Goal: Task Accomplishment & Management: Manage account settings

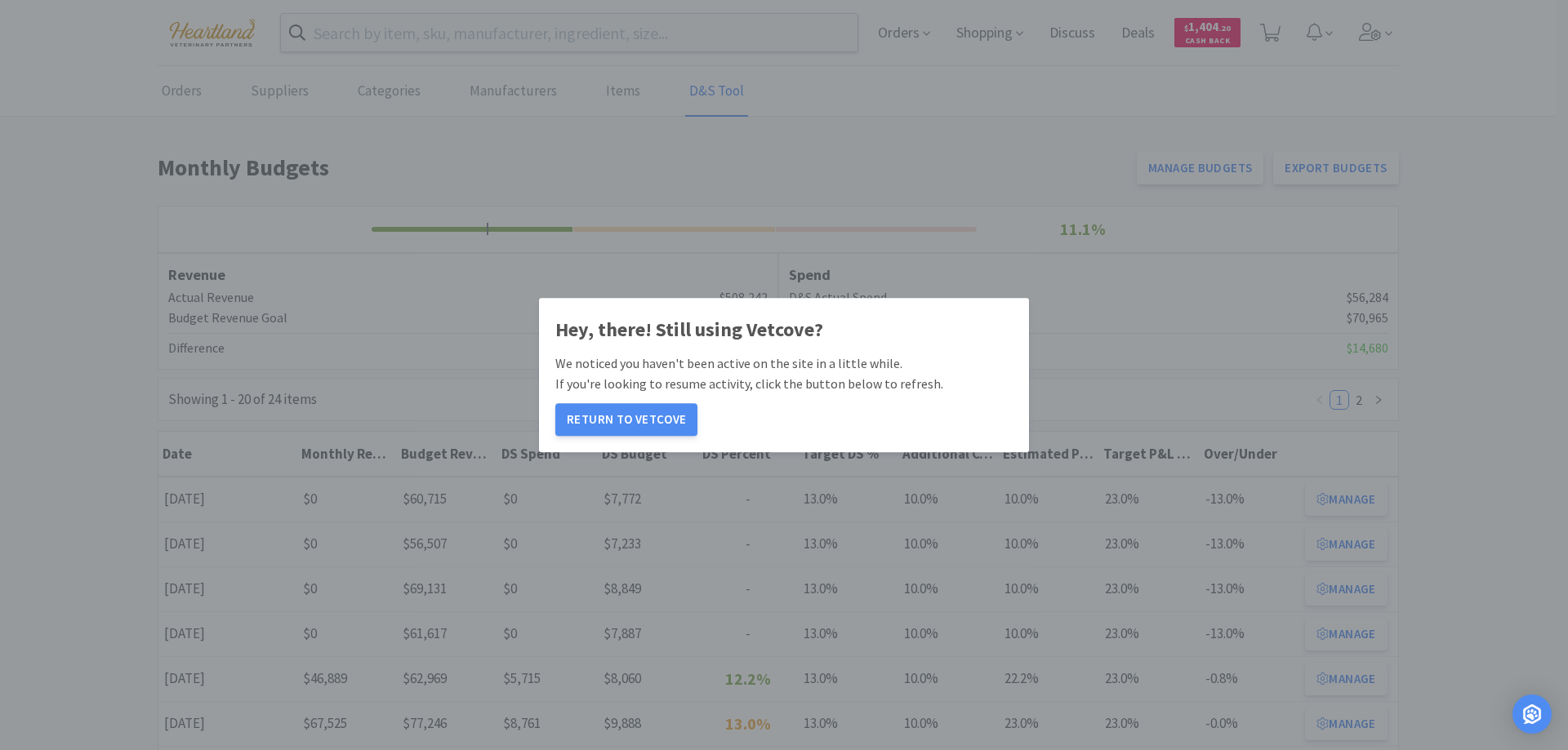
click at [642, 418] on button "Return to Vetcove" at bounding box center [626, 420] width 142 height 33
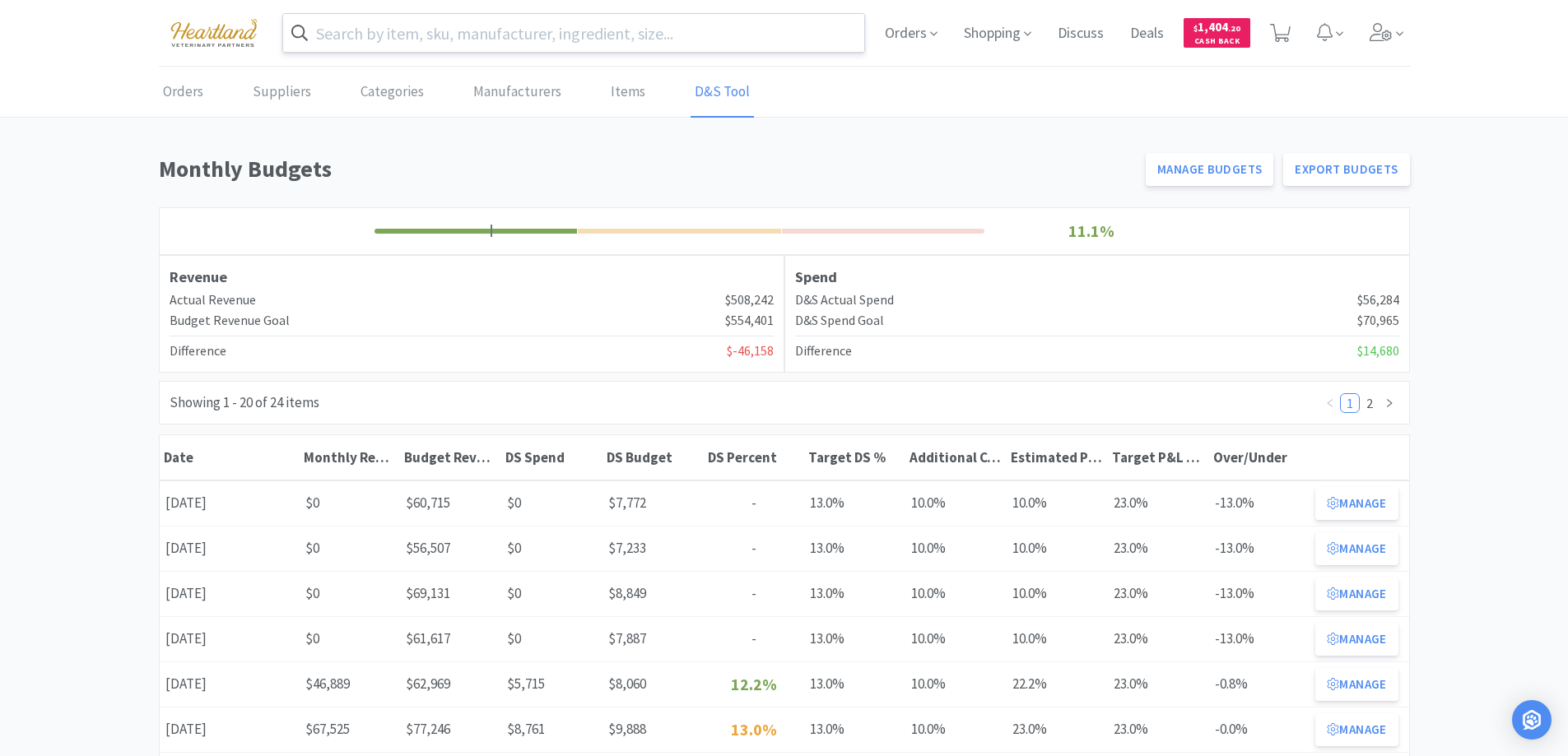
click at [594, 35] on input "text" at bounding box center [574, 32] width 582 height 37
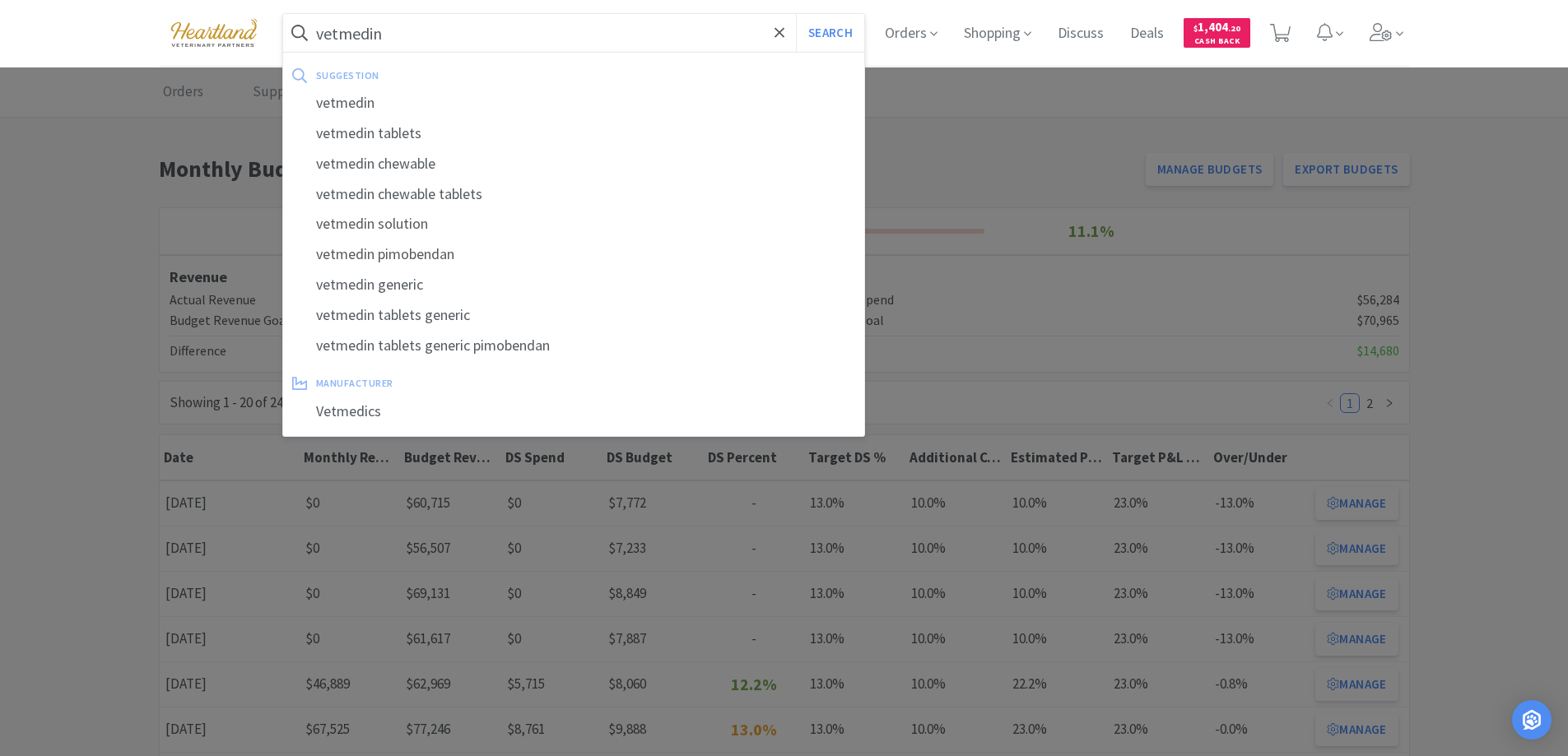
type input "vetmedin"
click at [796, 14] on button "Search" at bounding box center [830, 32] width 68 height 37
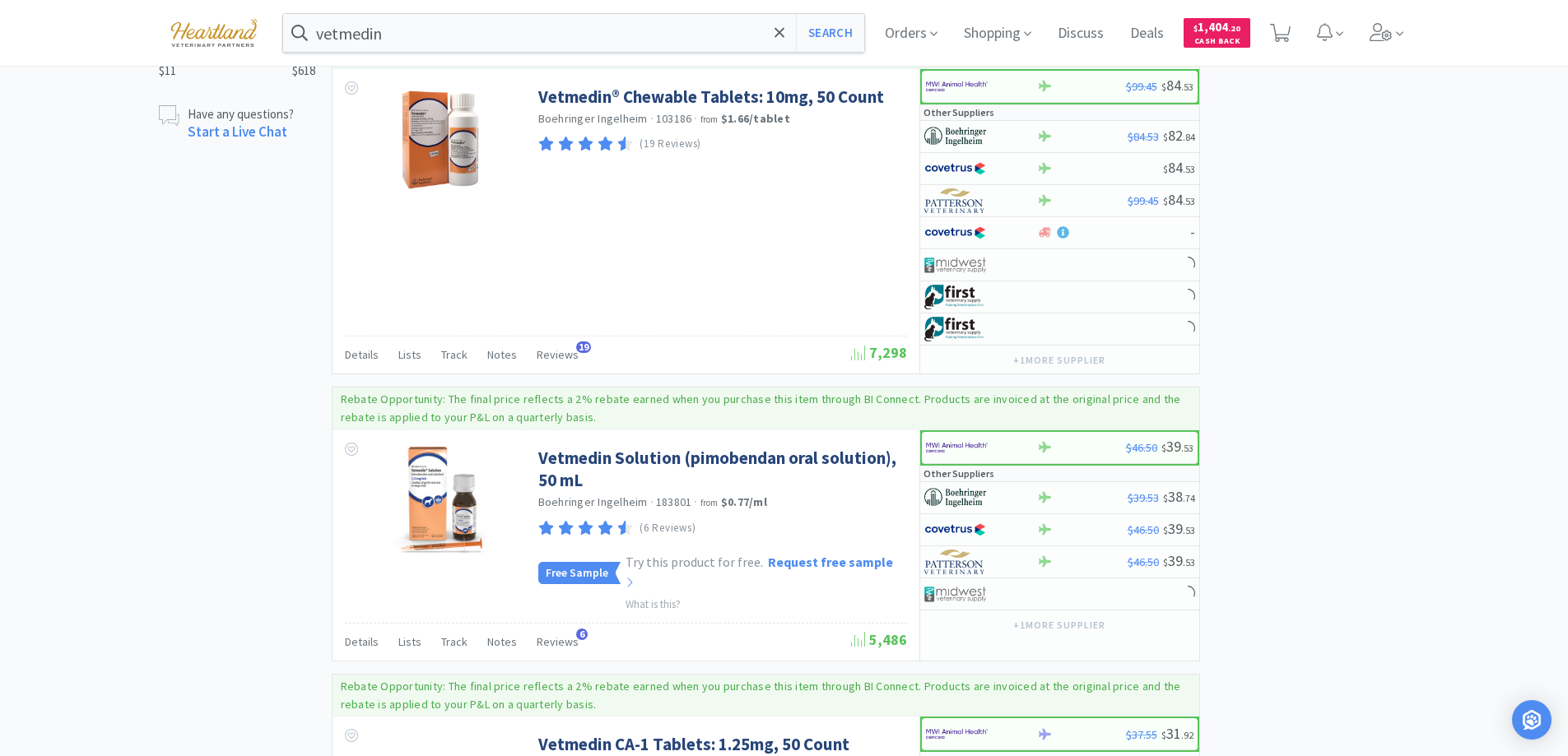
scroll to position [1399, 0]
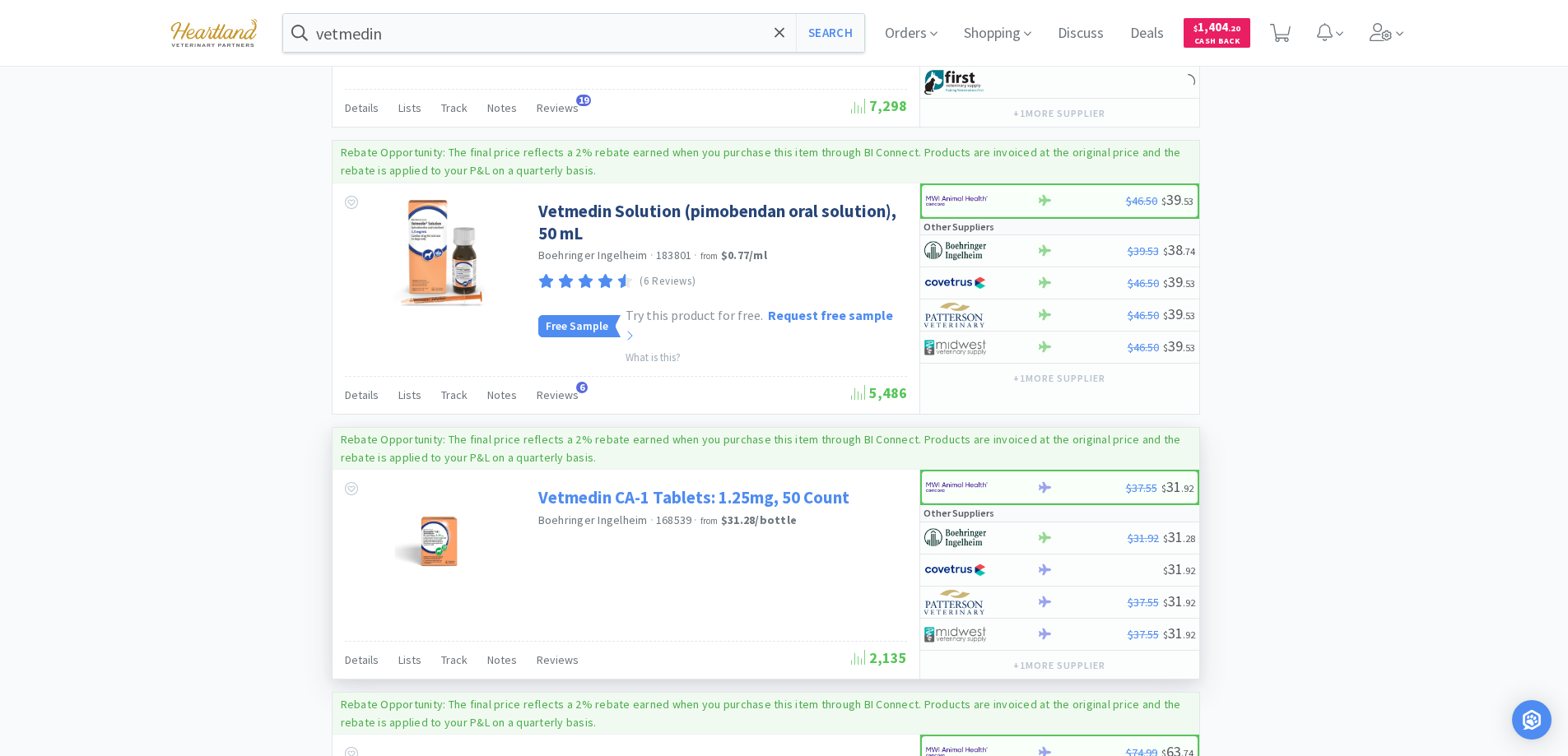
click at [620, 486] on link "Vetmedin CA-1 Tablets: 1.25mg, 50 Count" at bounding box center [694, 497] width 311 height 22
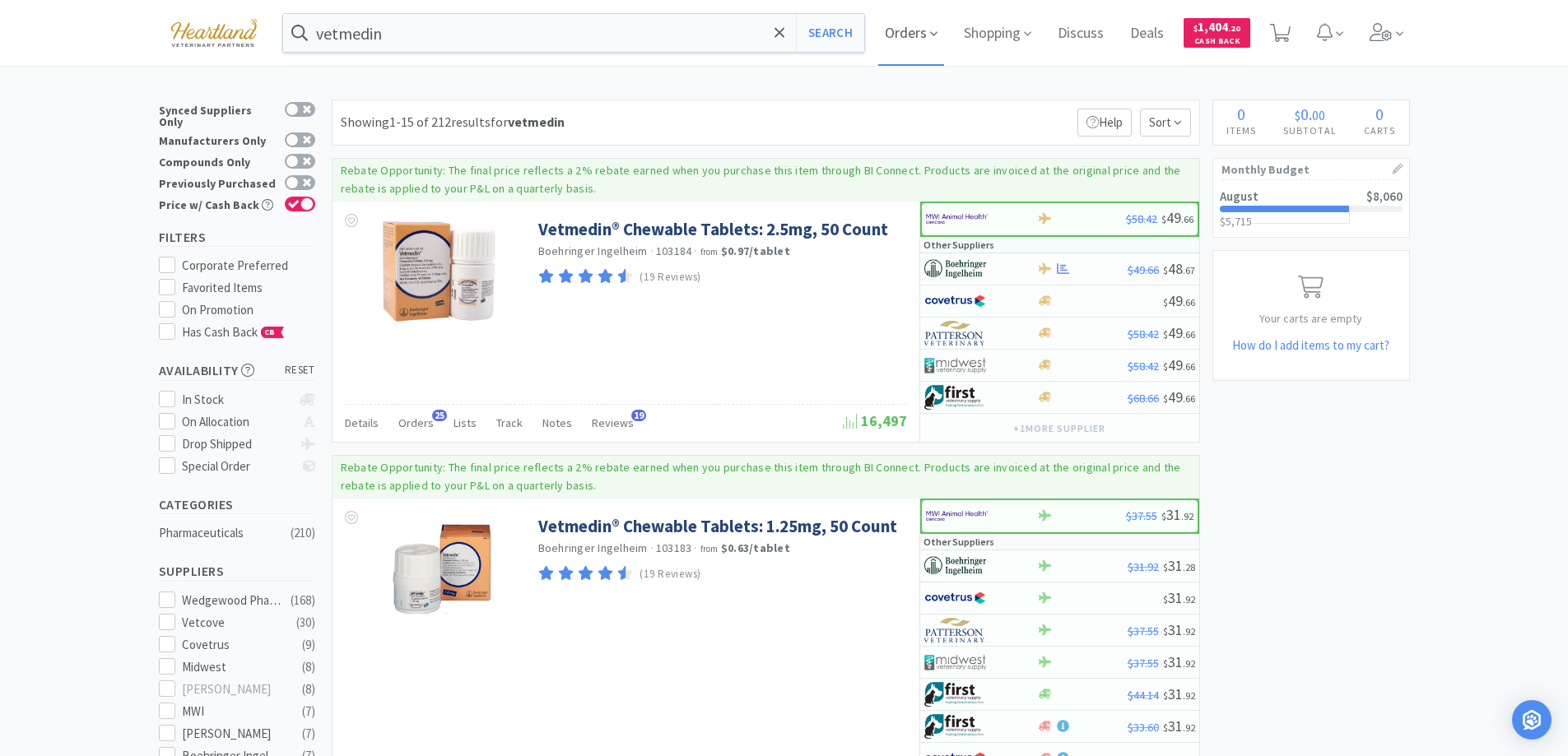
click at [925, 36] on span "Orders" at bounding box center [911, 32] width 66 height 66
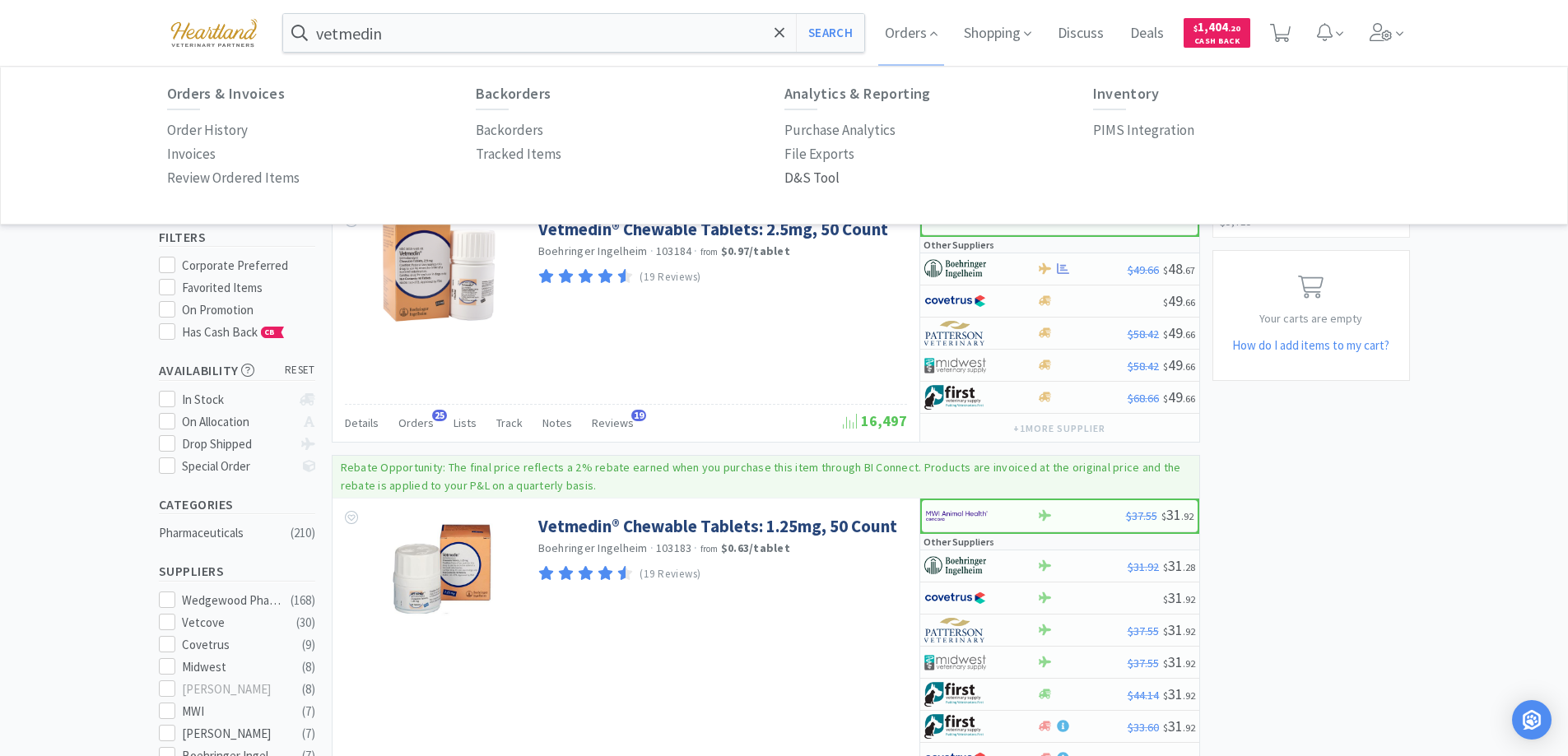
click at [810, 183] on p "D&S Tool" at bounding box center [812, 178] width 55 height 22
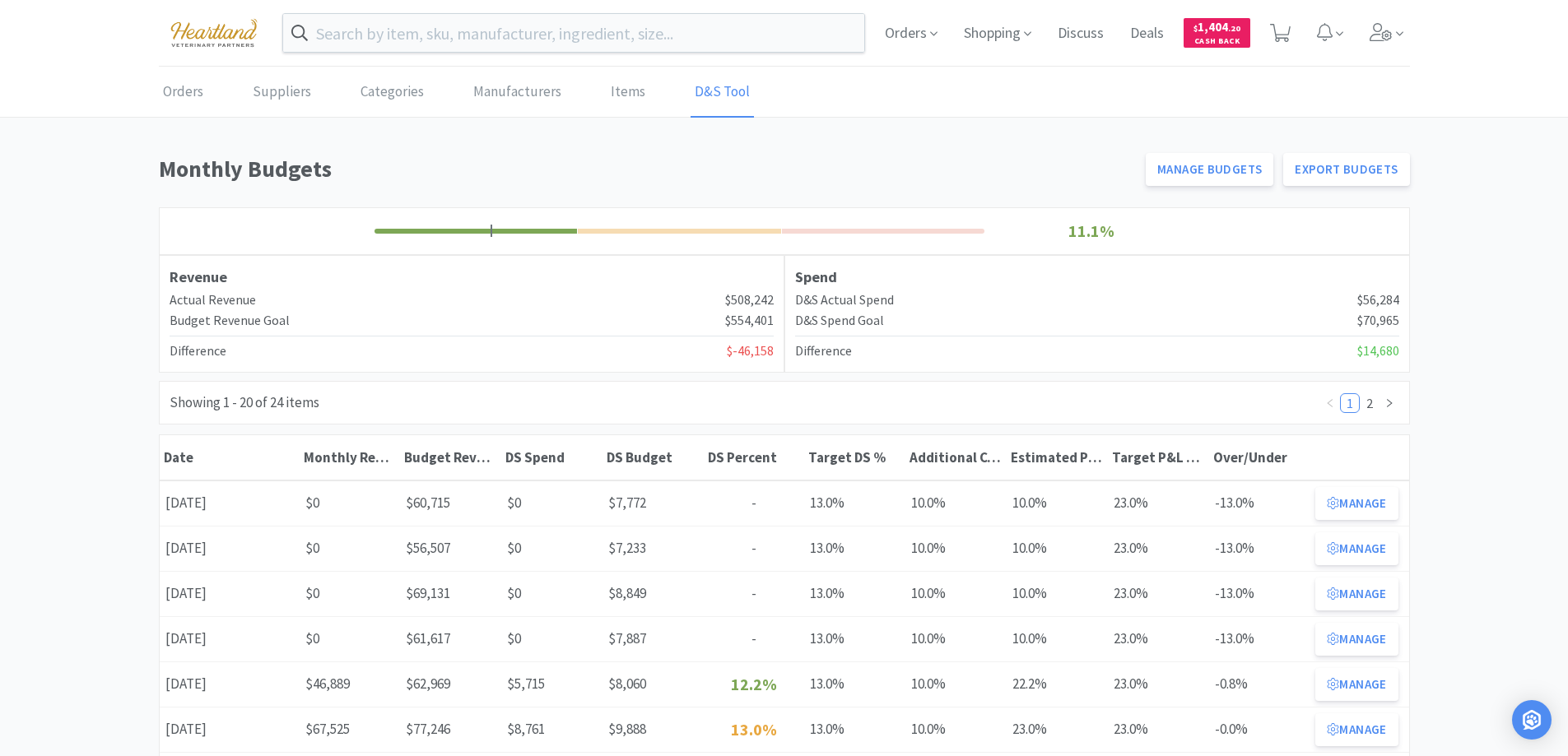
click at [1350, 679] on button "Manage" at bounding box center [1356, 685] width 82 height 33
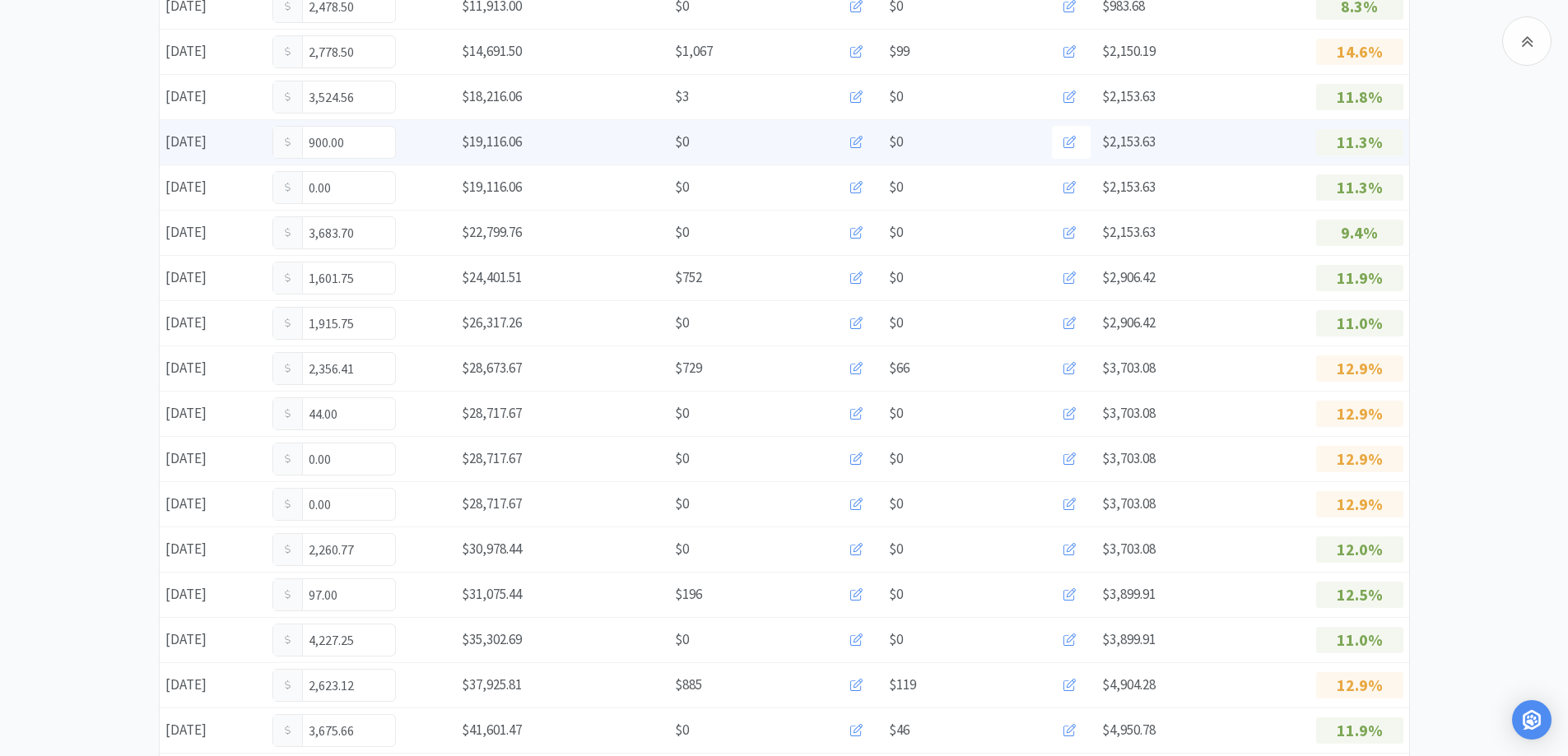
scroll to position [905, 0]
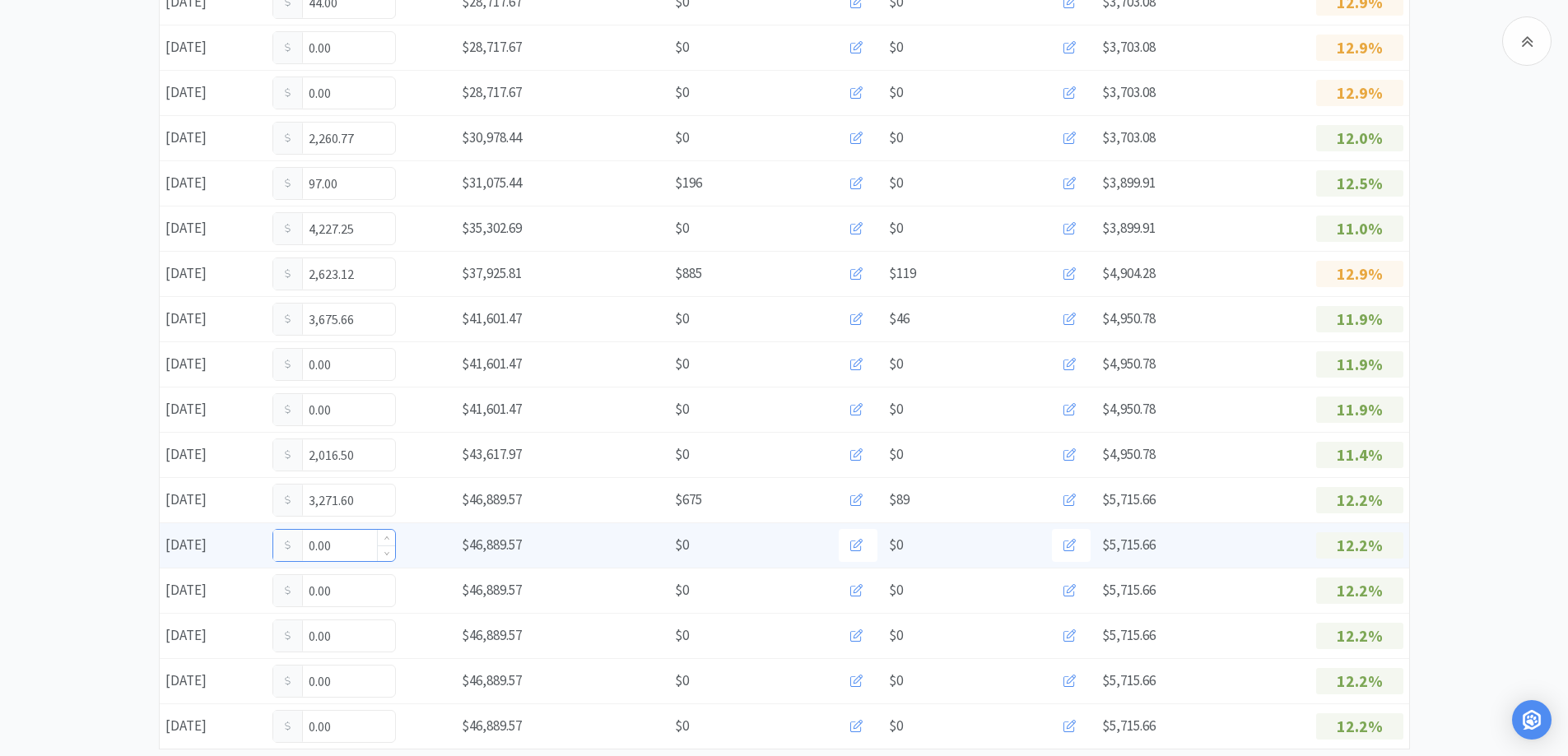
click at [369, 541] on input "0.00" at bounding box center [334, 545] width 122 height 32
type input "0"
type input "517.80"
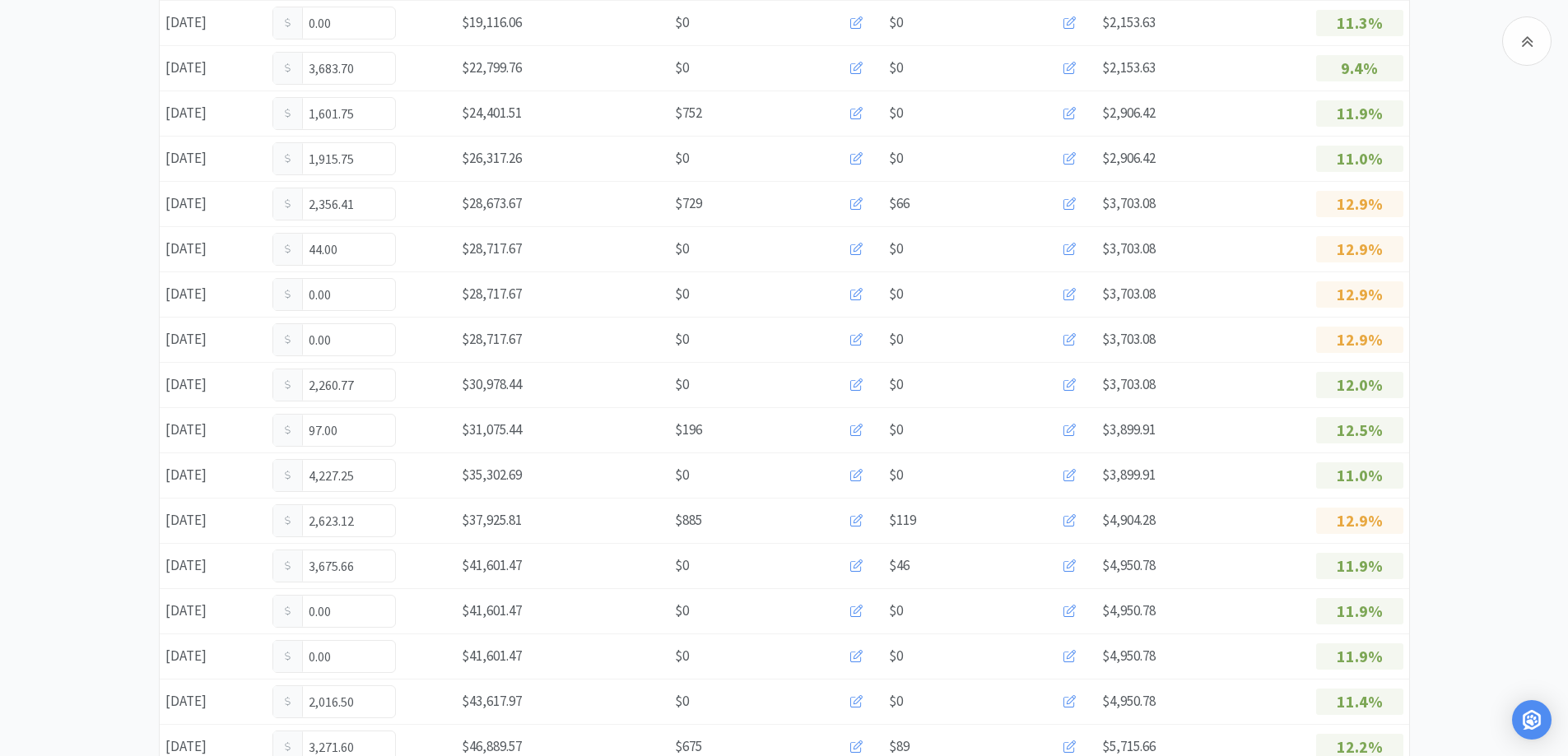
scroll to position [948, 0]
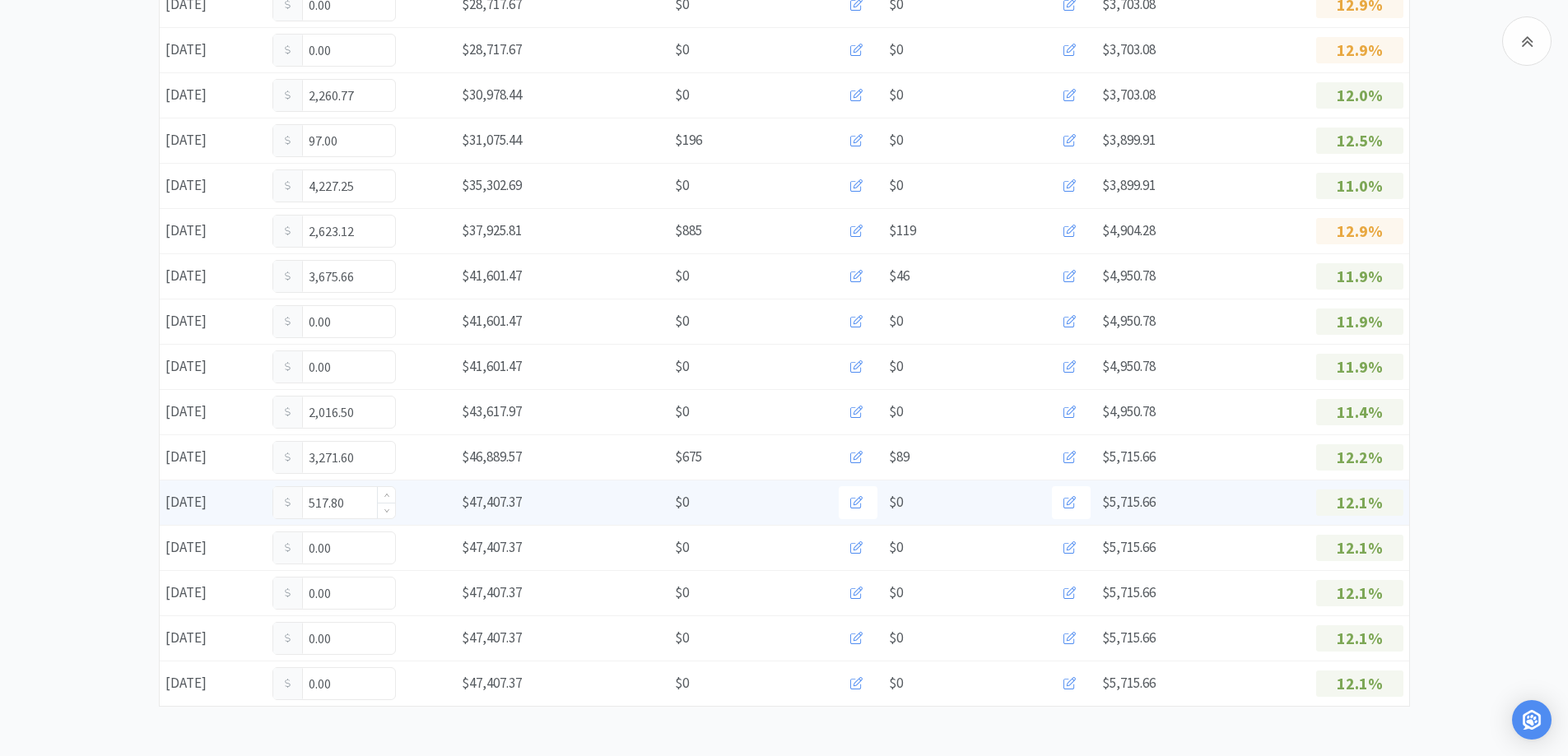
click at [366, 501] on input "517.80" at bounding box center [334, 503] width 122 height 32
type input "5"
type input "704.30"
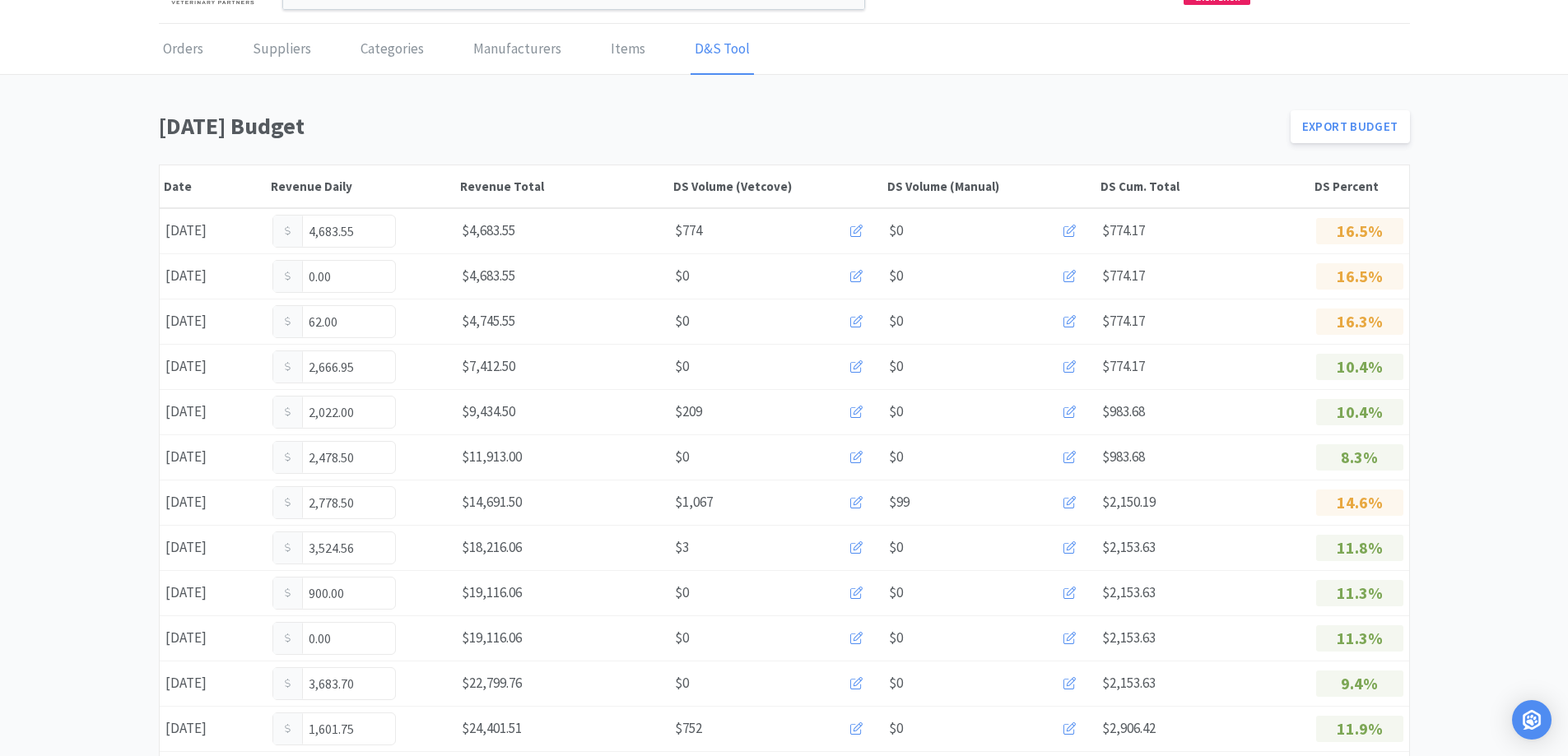
scroll to position [0, 0]
